Goal: Task Accomplishment & Management: Use online tool/utility

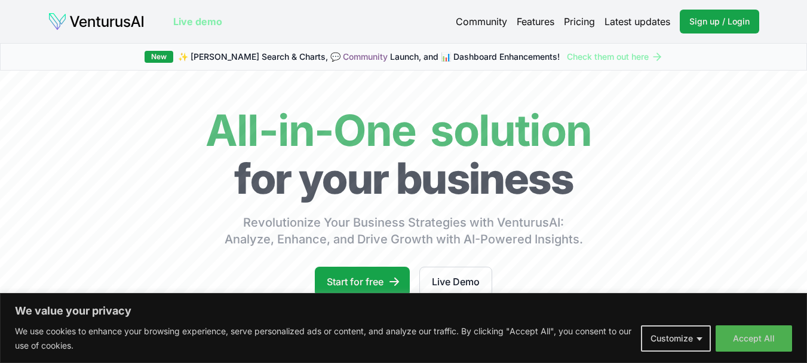
scroll to position [53, 0]
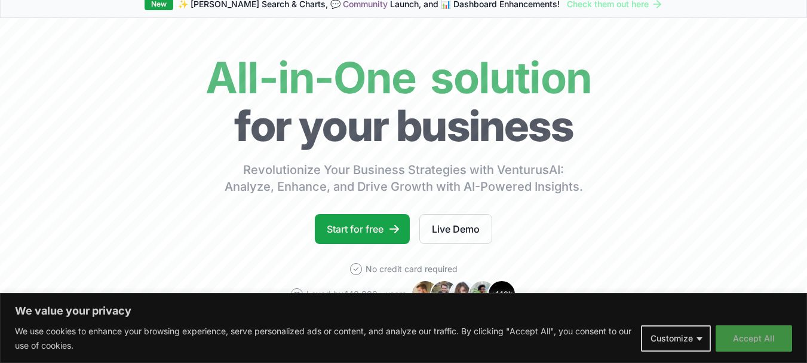
click at [750, 331] on button "Accept All" at bounding box center [754, 338] width 76 height 26
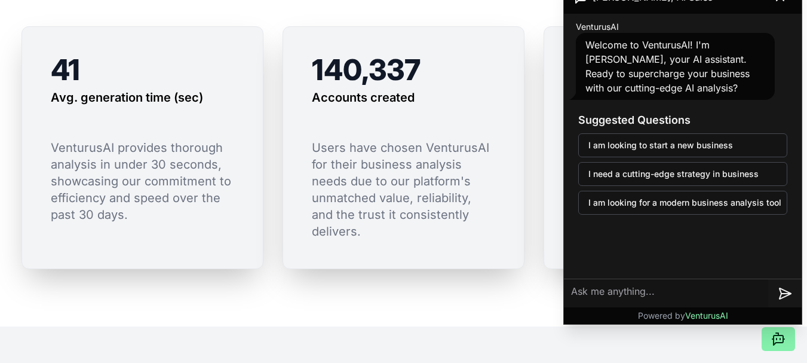
scroll to position [955, 0]
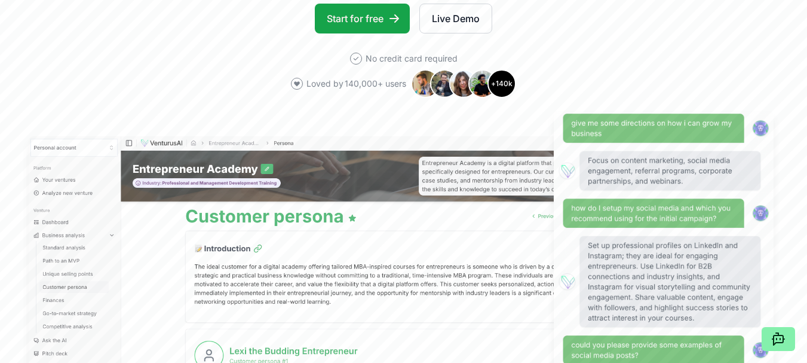
scroll to position [191, 0]
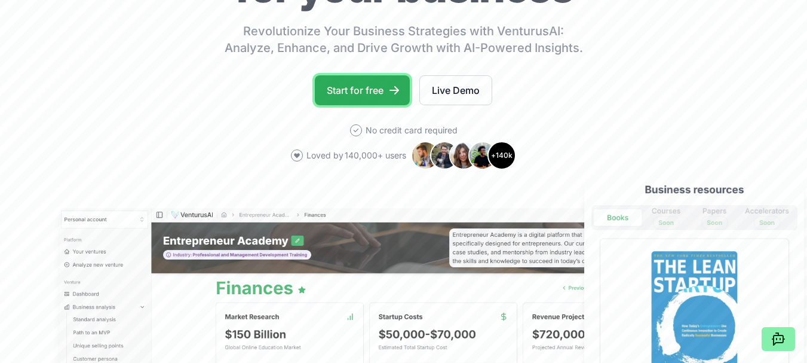
click at [373, 94] on link "Start for free" at bounding box center [362, 90] width 95 height 30
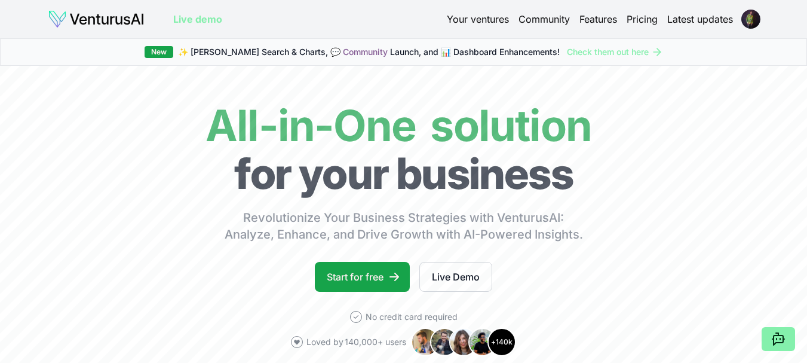
click at [757, 28] on header "Live demo Your ventures Community Features Pricing Latest updates" at bounding box center [403, 19] width 711 height 19
click at [753, 21] on html "We value your privacy We use cookies to enhance your browsing experience, serve…" at bounding box center [403, 181] width 807 height 363
click at [378, 279] on link "Start for free" at bounding box center [362, 277] width 95 height 30
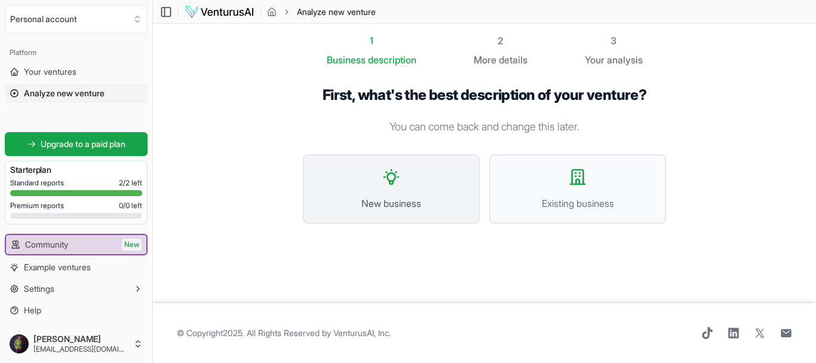
click at [355, 200] on span "New business" at bounding box center [391, 203] width 151 height 14
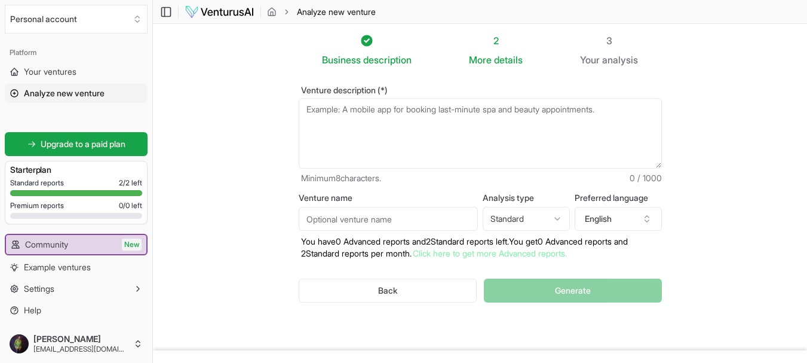
click at [356, 116] on textarea "Venture description (*)" at bounding box center [480, 133] width 363 height 70
click at [608, 111] on textarea "Venture description (*)" at bounding box center [480, 133] width 363 height 70
paste textarea "Knowing the real estate and prop tech regulations, compliance with data protect…"
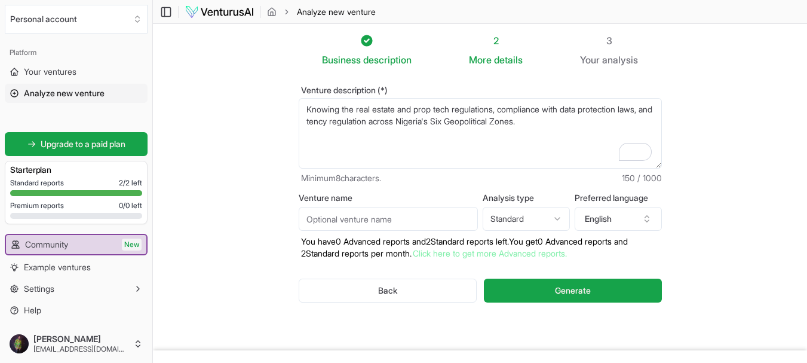
click at [307, 108] on textarea "Knowing the real estate and prop tech regulations, compliance with data protect…" at bounding box center [480, 133] width 363 height 70
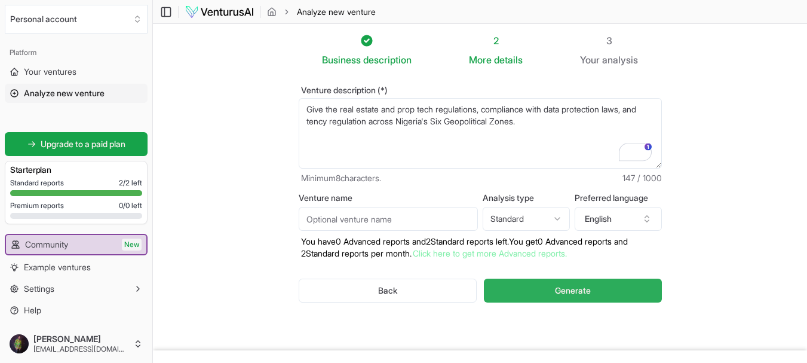
type textarea "Give the real estate and prop tech regulations, compliance with data protection…"
click at [551, 291] on button "Generate" at bounding box center [572, 290] width 177 height 24
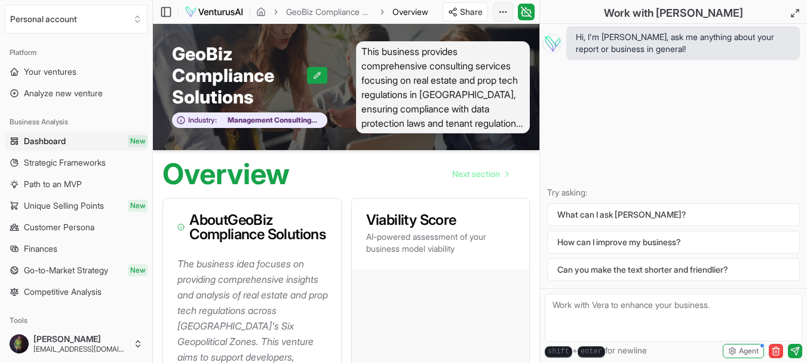
click at [503, 13] on html "We value your privacy We use cookies to enhance your browsing experience, serve…" at bounding box center [403, 181] width 807 height 363
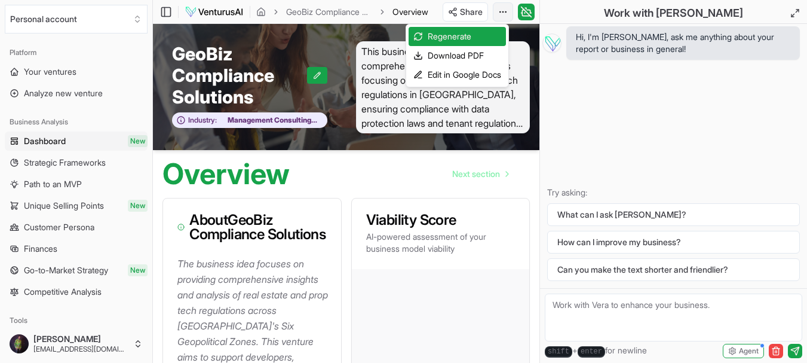
click at [503, 13] on html "We value your privacy We use cookies to enhance your browsing experience, serve…" at bounding box center [403, 181] width 807 height 363
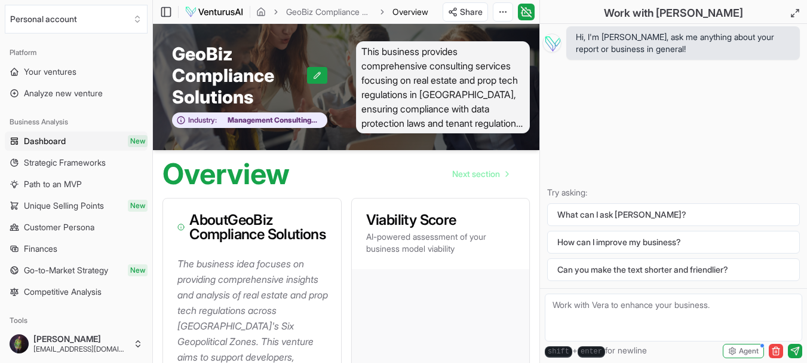
click at [348, 176] on div "Overview Next section" at bounding box center [346, 169] width 386 height 38
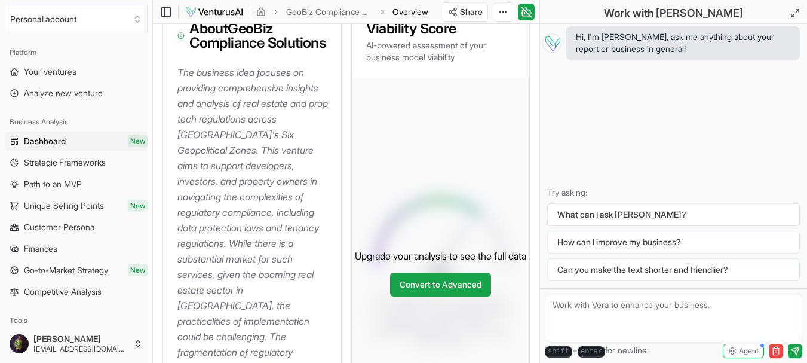
scroll to position [215, 0]
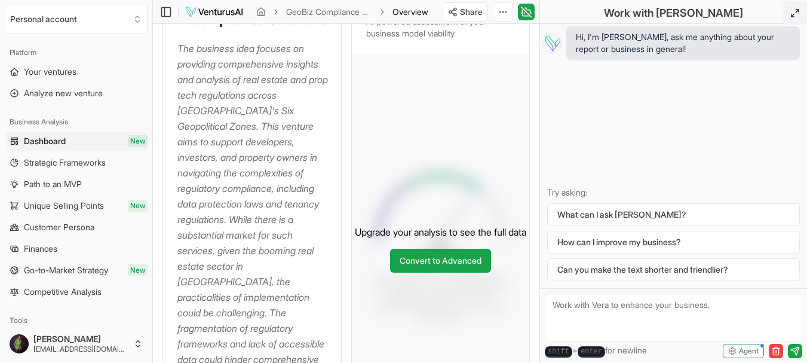
click at [793, 13] on icon at bounding box center [795, 13] width 10 height 10
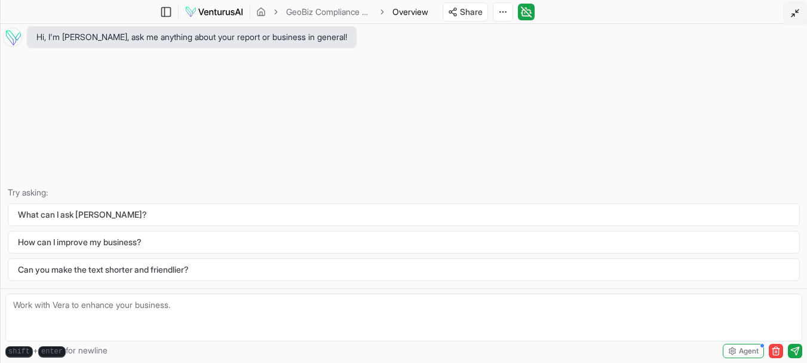
click at [793, 13] on icon at bounding box center [795, 13] width 10 height 10
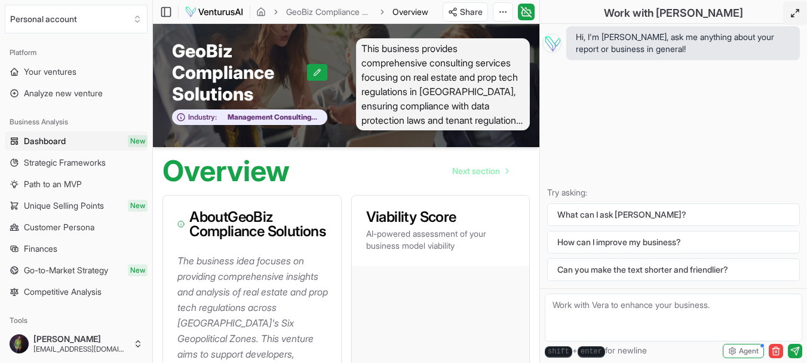
scroll to position [0, 0]
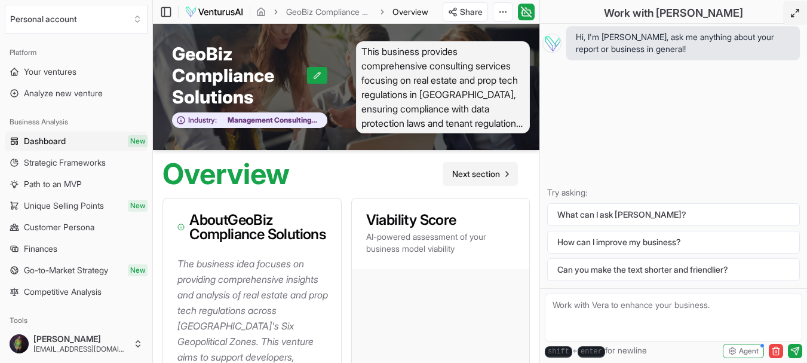
click at [489, 173] on span "Next section" at bounding box center [476, 174] width 48 height 12
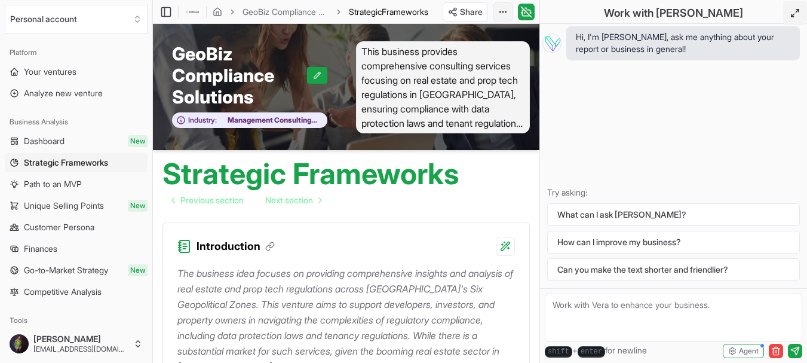
click at [502, 8] on html "We value your privacy We use cookies to enhance your browsing experience, serve…" at bounding box center [403, 181] width 807 height 363
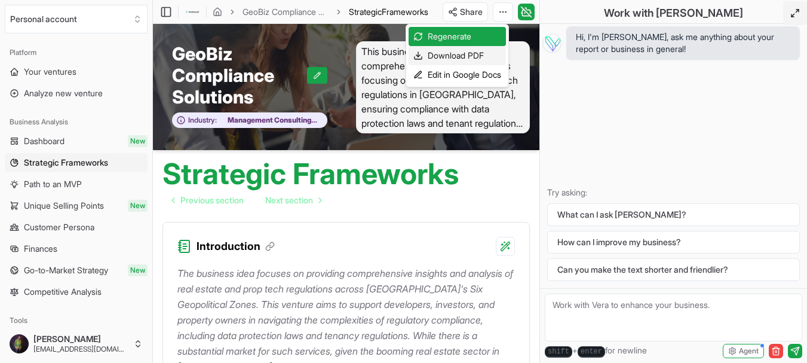
click at [471, 56] on div "Download PDF" at bounding box center [457, 55] width 97 height 19
